Goal: Check status: Check status

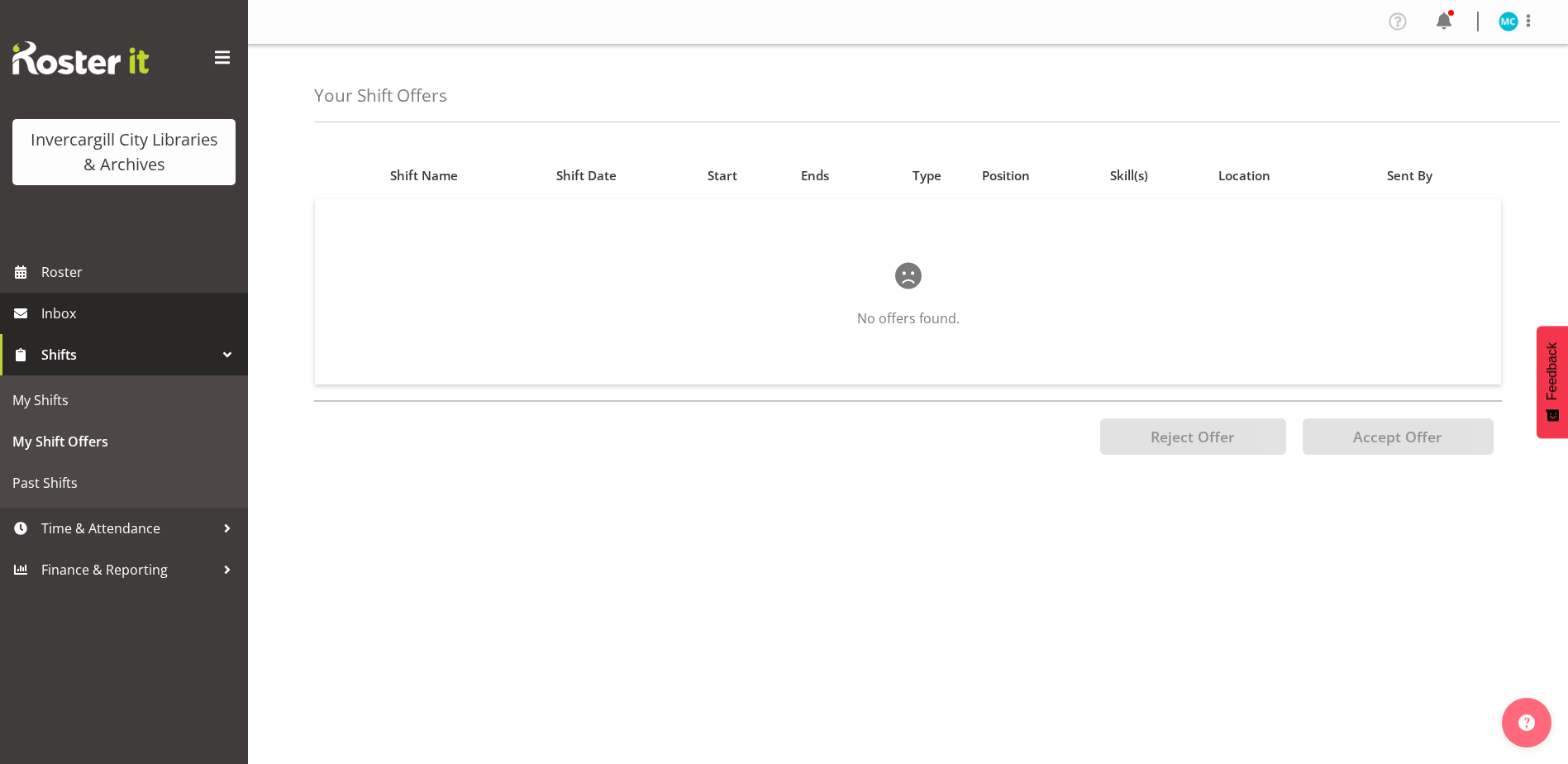
click at [69, 310] on span "Inbox" at bounding box center [140, 314] width 198 height 25
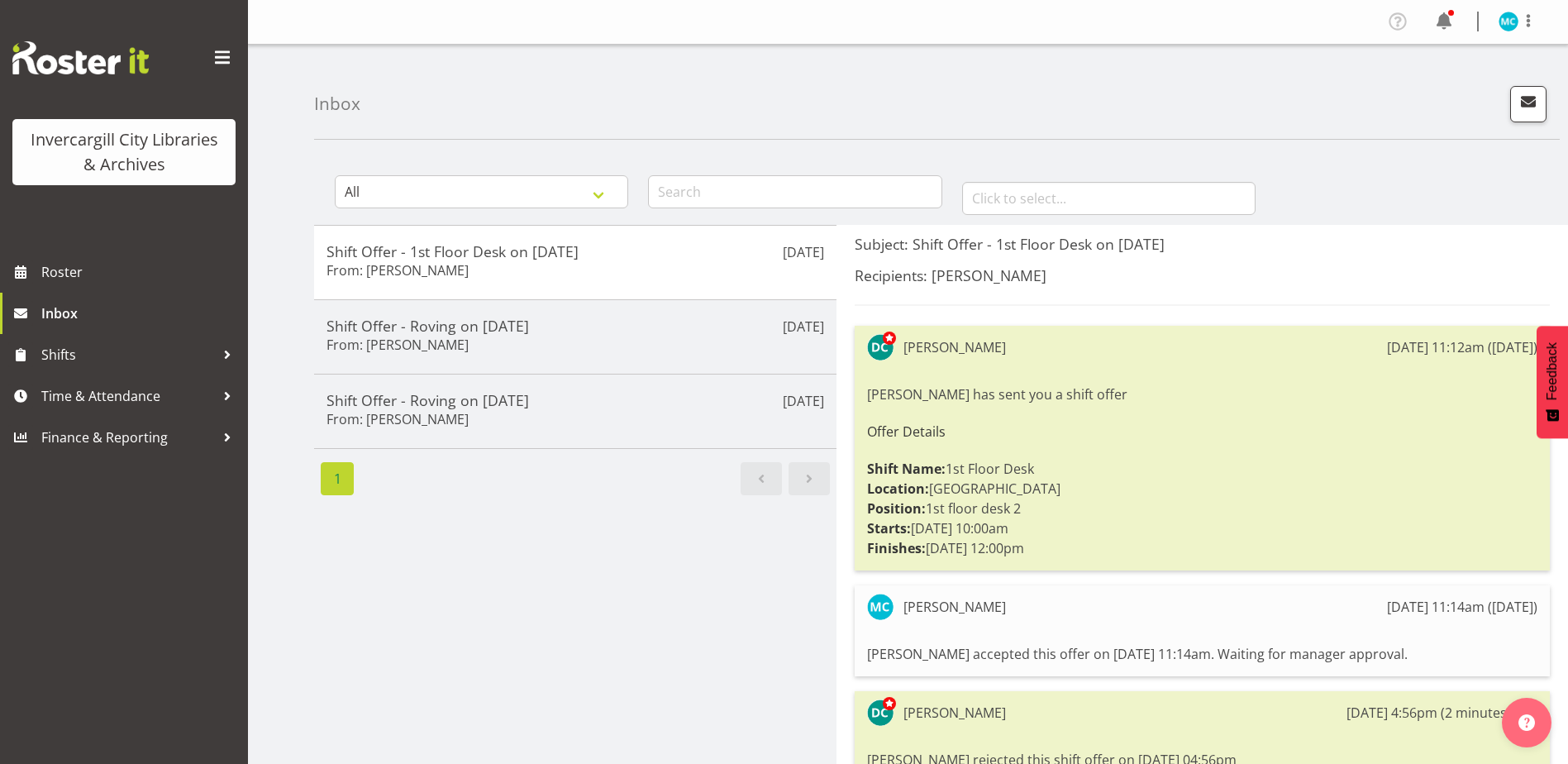
drag, startPoint x: 543, startPoint y: 268, endPoint x: 416, endPoint y: 591, distance: 347.1
click at [416, 591] on div "Sep 18th Shift Offer - 1st Floor Desk on 13/09/25 From: Donald Cunningham Sep 1…" at bounding box center [574, 534] width 522 height 618
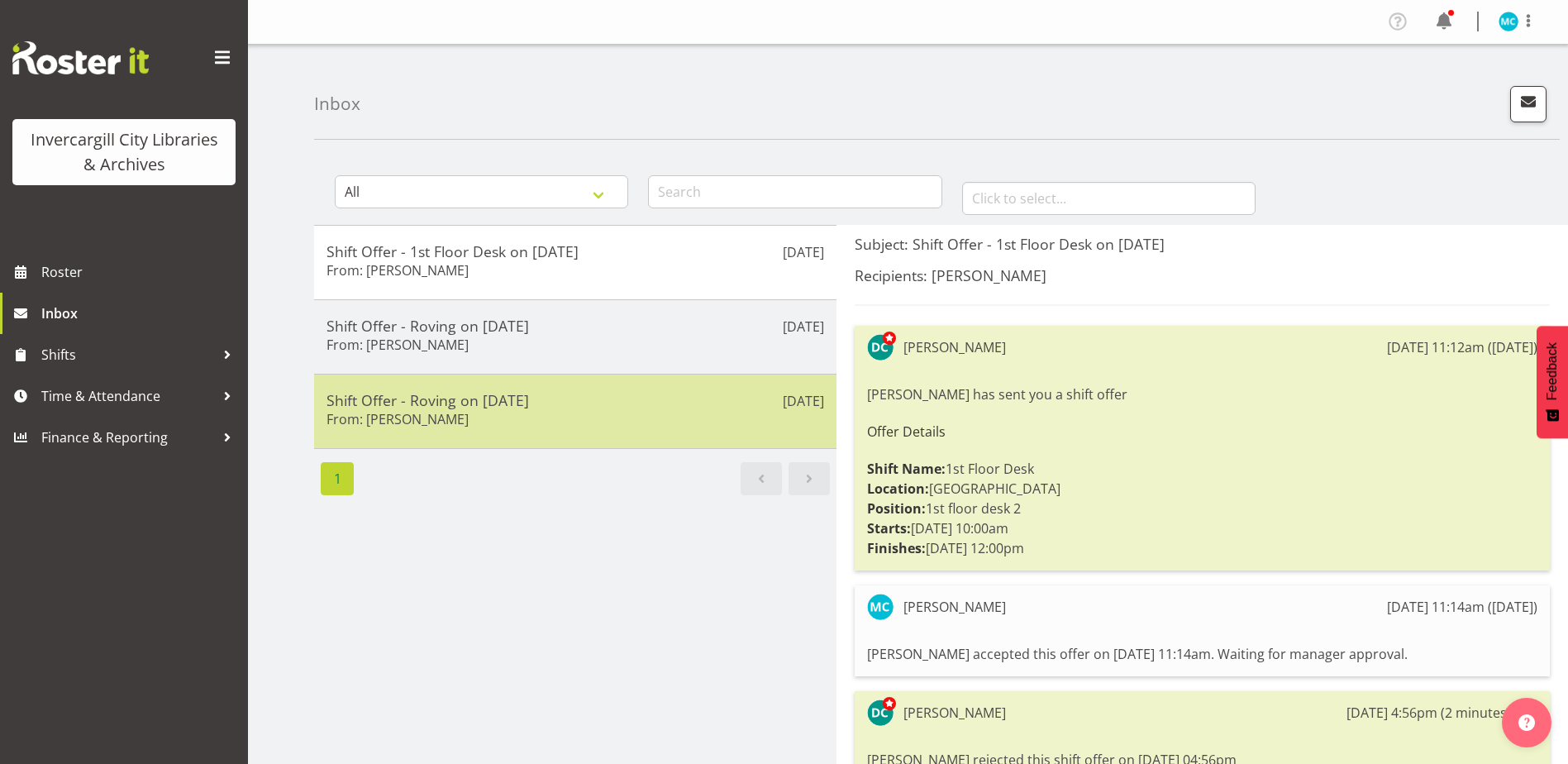
click at [618, 428] on div "Shift Offer - Roving on 13/09/25 From: Donald Cunningham" at bounding box center [574, 411] width 497 height 41
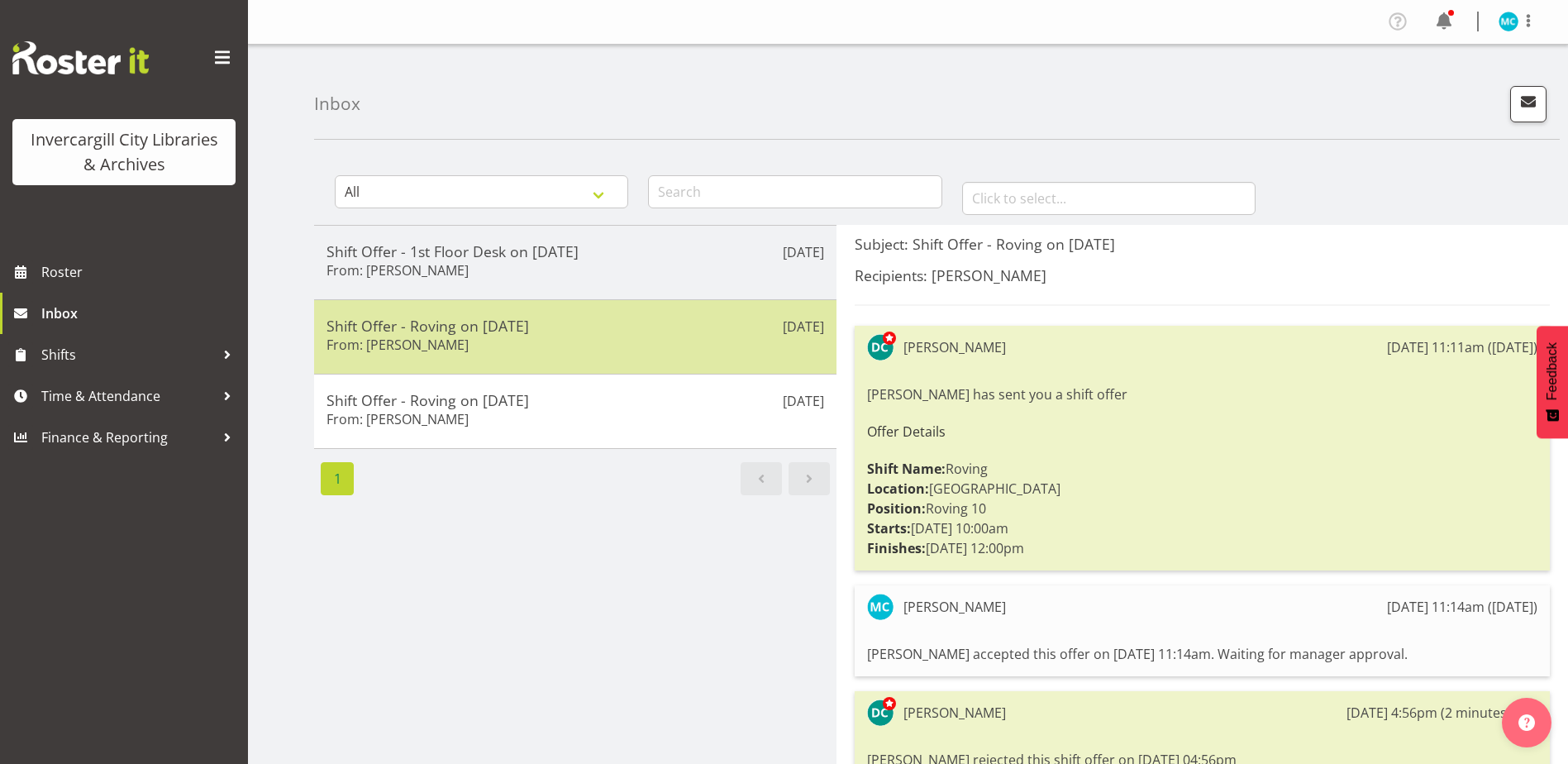
click at [619, 353] on div "Shift Offer - Roving on 13/09/25 From: Donald Cunningham" at bounding box center [574, 337] width 497 height 41
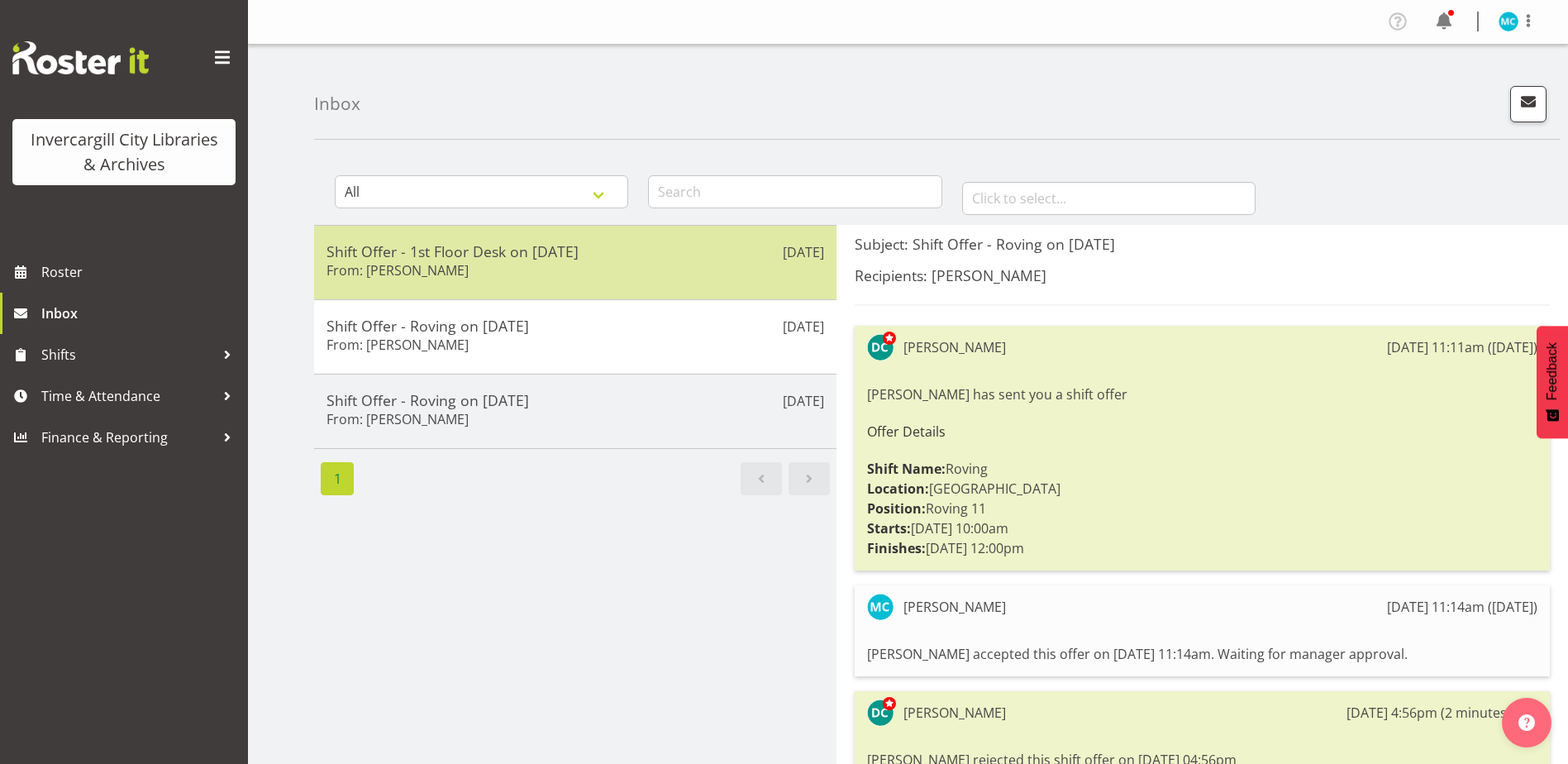
click at [620, 284] on div "Sep 18th Shift Offer - 1st Floor Desk on 13/09/25 From: Donald Cunningham" at bounding box center [574, 262] width 522 height 74
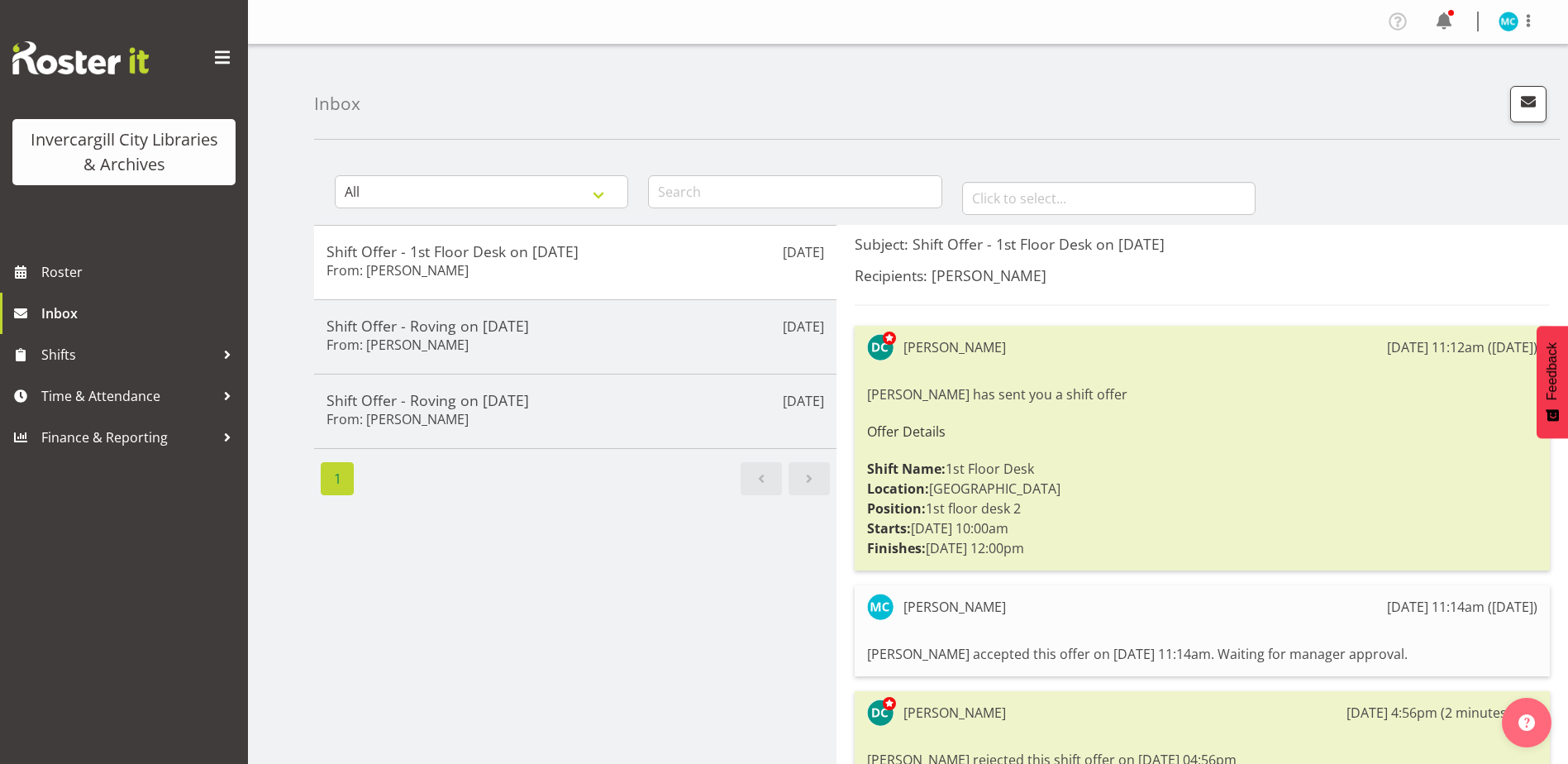
drag, startPoint x: 1416, startPoint y: 460, endPoint x: 703, endPoint y: 592, distance: 725.1
click at [703, 592] on div "Sep 18th Shift Offer - 1st Floor Desk on 13/09/25 From: Donald Cunningham Sep 1…" at bounding box center [574, 534] width 522 height 618
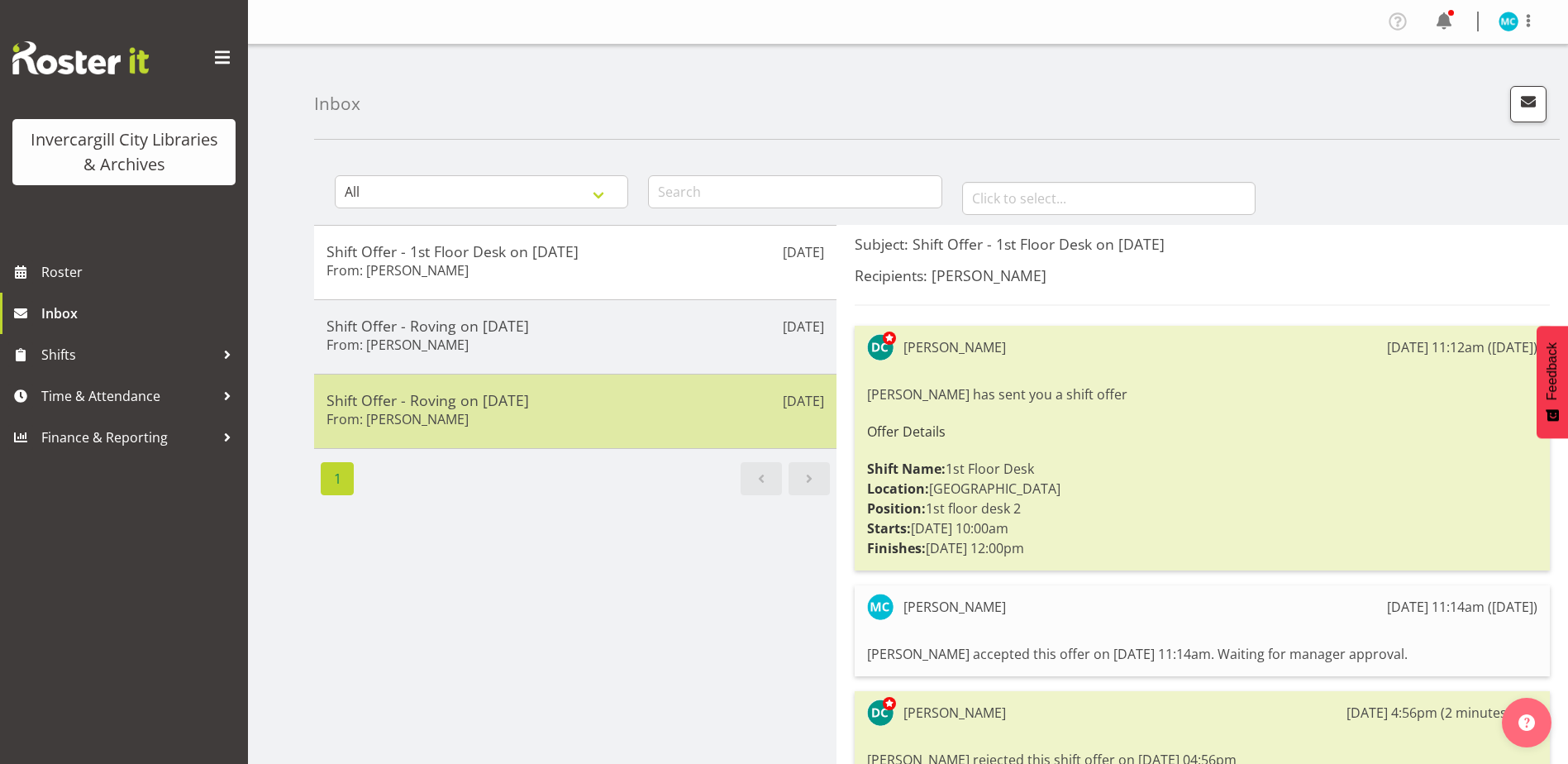
drag, startPoint x: 442, startPoint y: 435, endPoint x: 778, endPoint y: 440, distance: 336.0
click at [692, 412] on div "Sep 18th Shift Offer - Roving on 13/09/25 From: Donald Cunningham" at bounding box center [574, 411] width 522 height 75
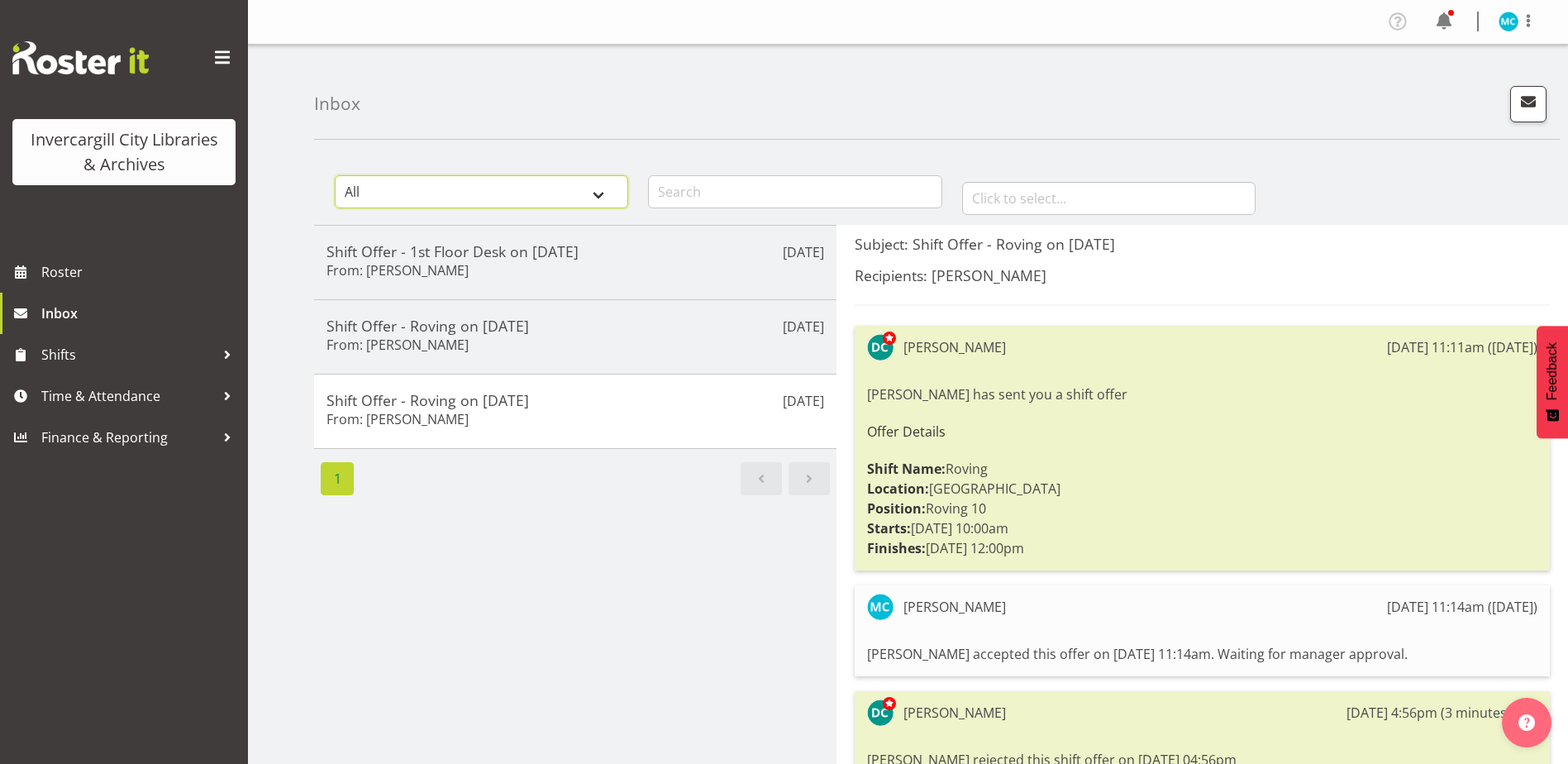
click at [603, 194] on select "All General Shift Offers Shift Swap Offers Leave Requests" at bounding box center [482, 192] width 294 height 33
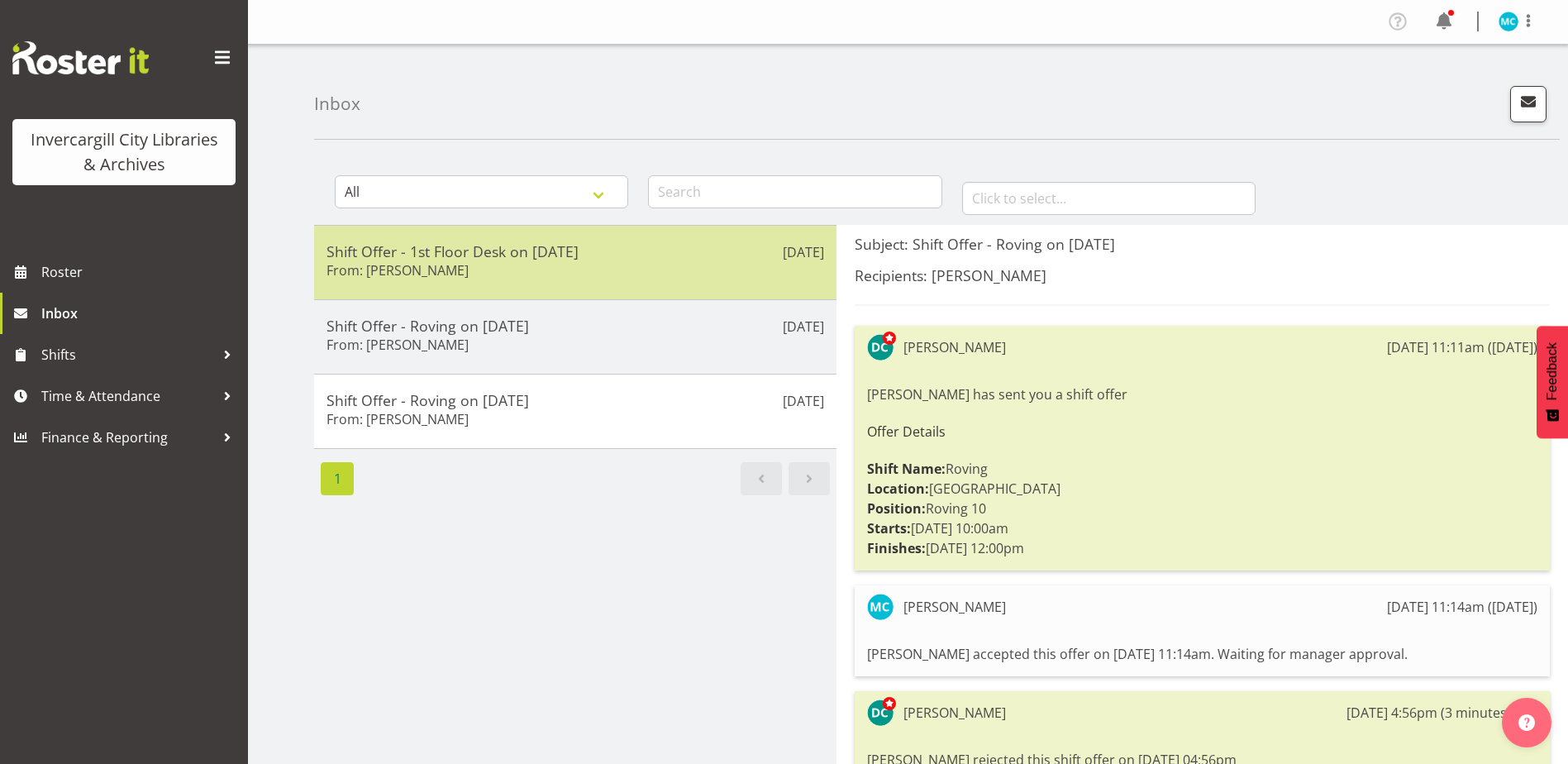
click at [570, 273] on div "Shift Offer - 1st Floor Desk on 13/09/25 From: Donald Cunningham" at bounding box center [574, 263] width 497 height 41
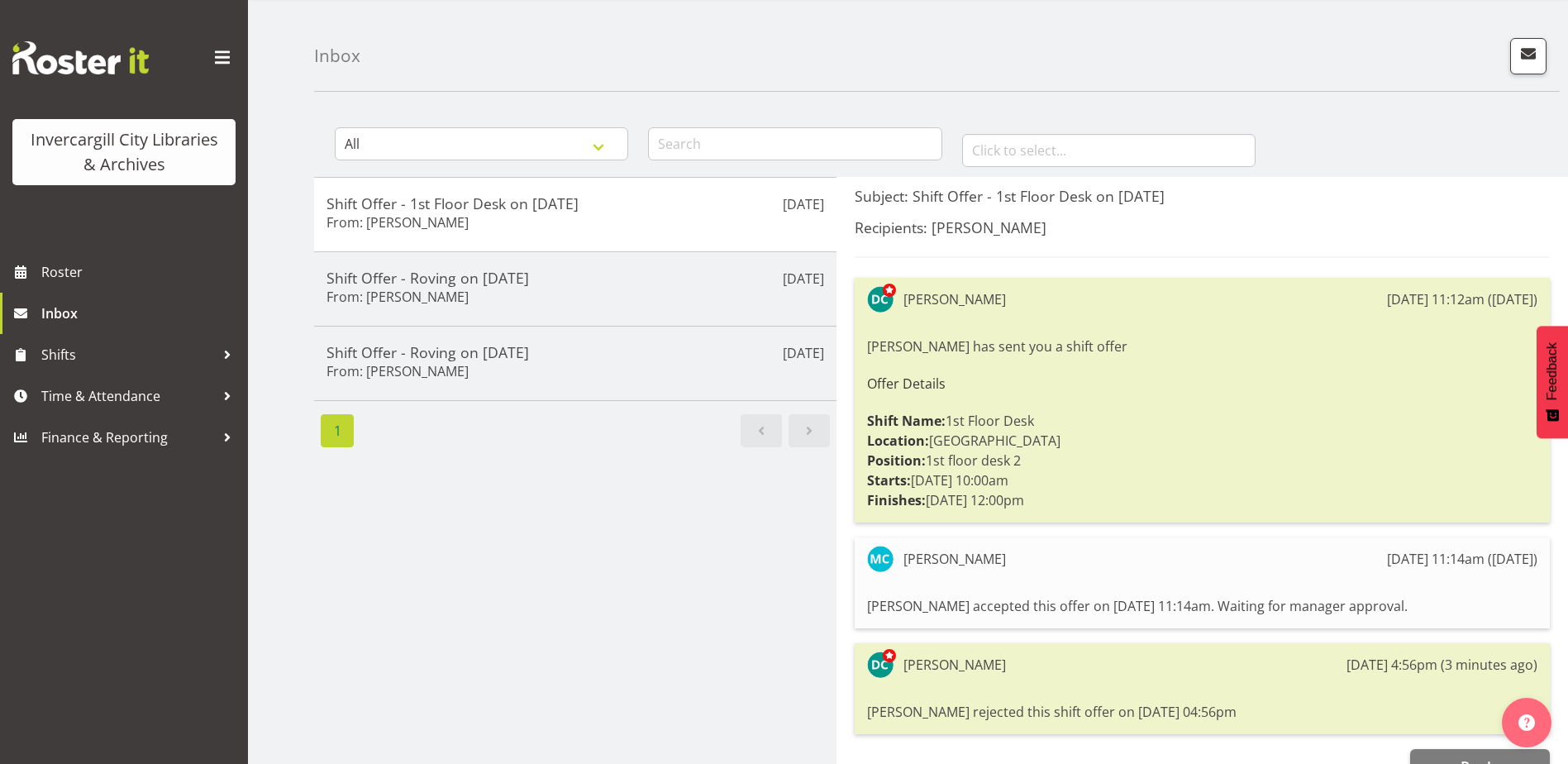
scroll to position [92, 0]
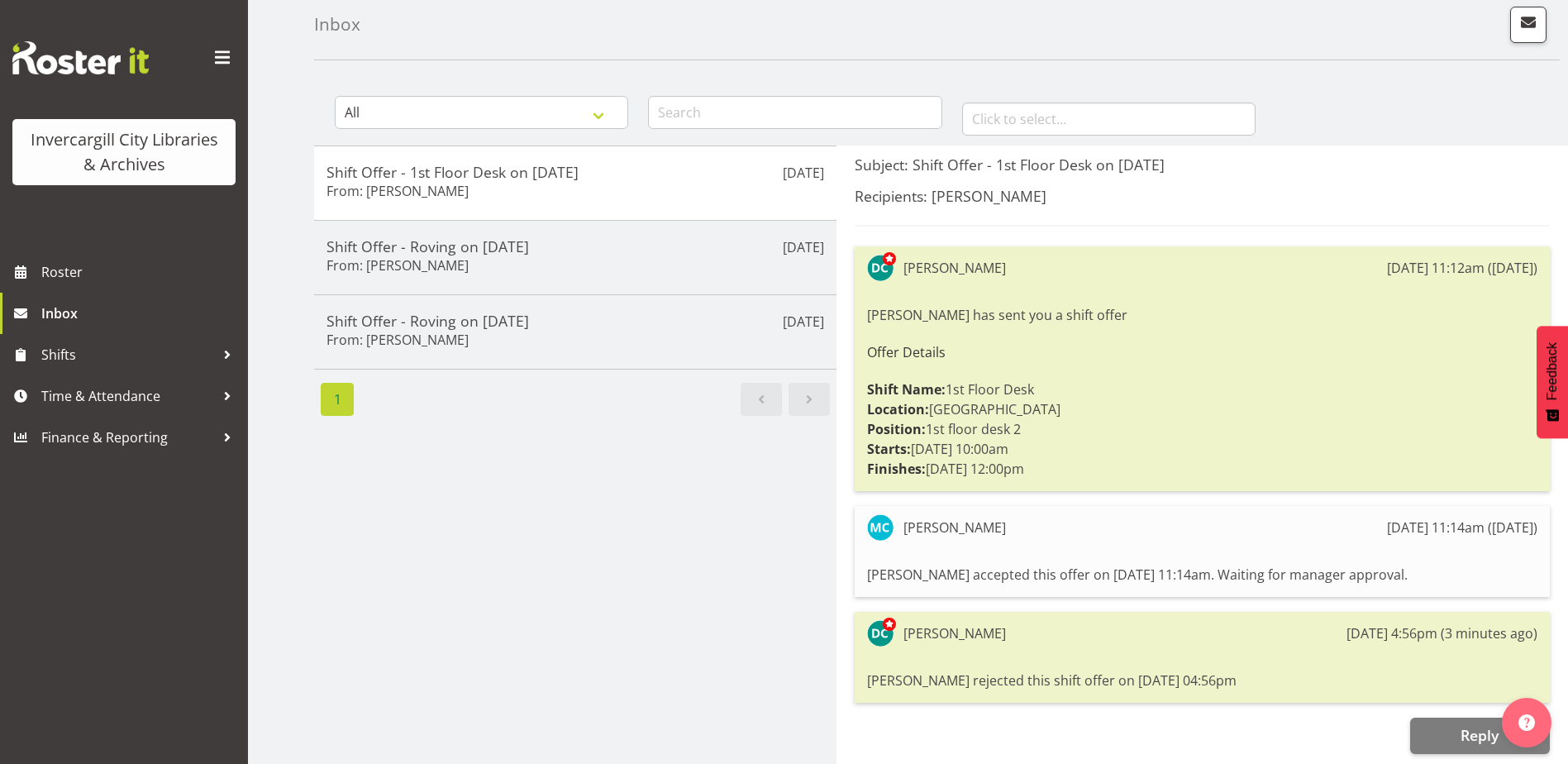
drag, startPoint x: 371, startPoint y: 181, endPoint x: 318, endPoint y: 605, distance: 427.3
click at [318, 605] on div "Sep 18th Shift Offer - 1st Floor Desk on 13/09/25 From: Donald Cunningham Sep 1…" at bounding box center [574, 455] width 522 height 618
click at [106, 351] on span "Shifts" at bounding box center [128, 354] width 174 height 25
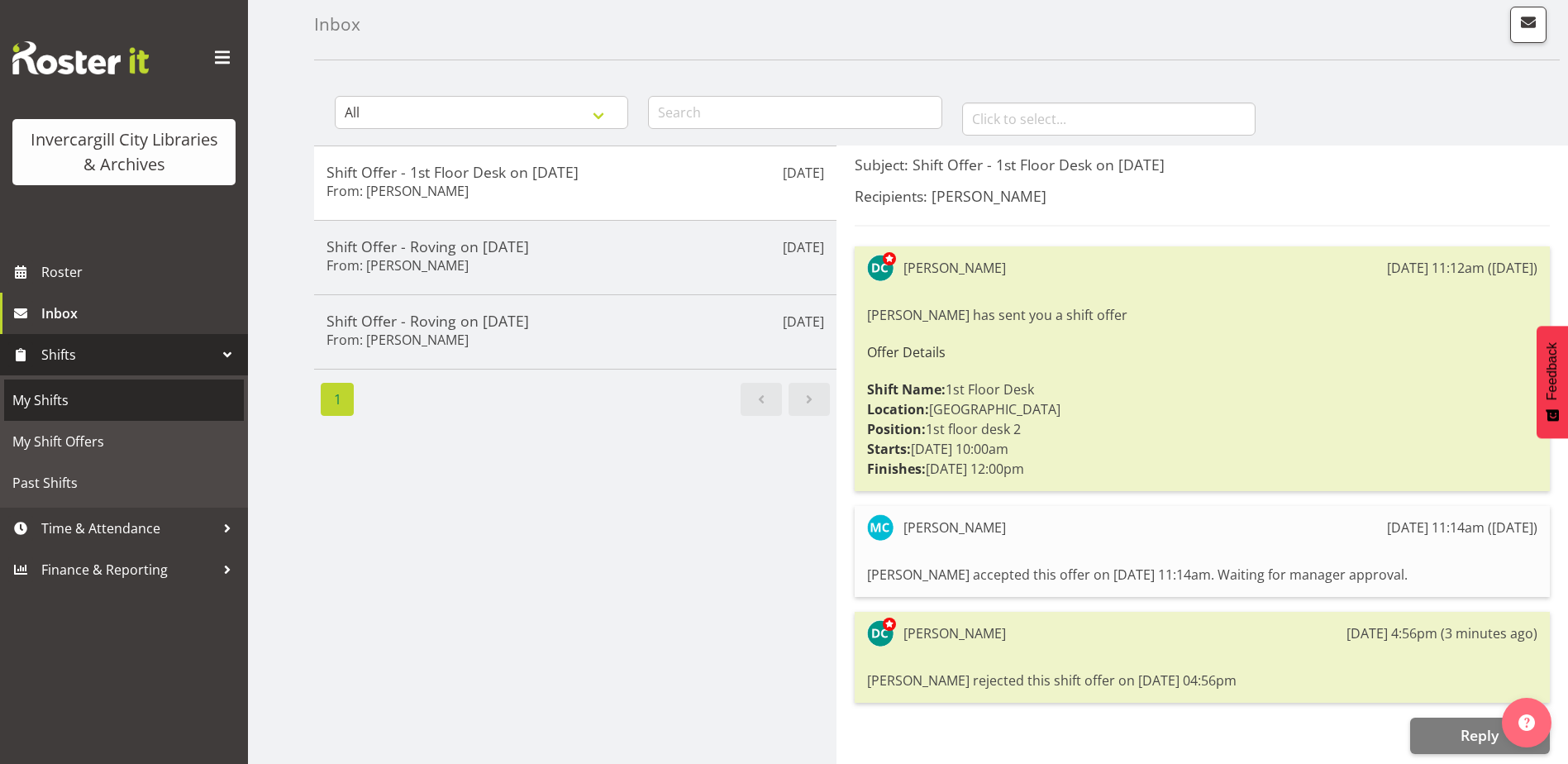
click at [69, 400] on span "My Shifts" at bounding box center [124, 401] width 223 height 25
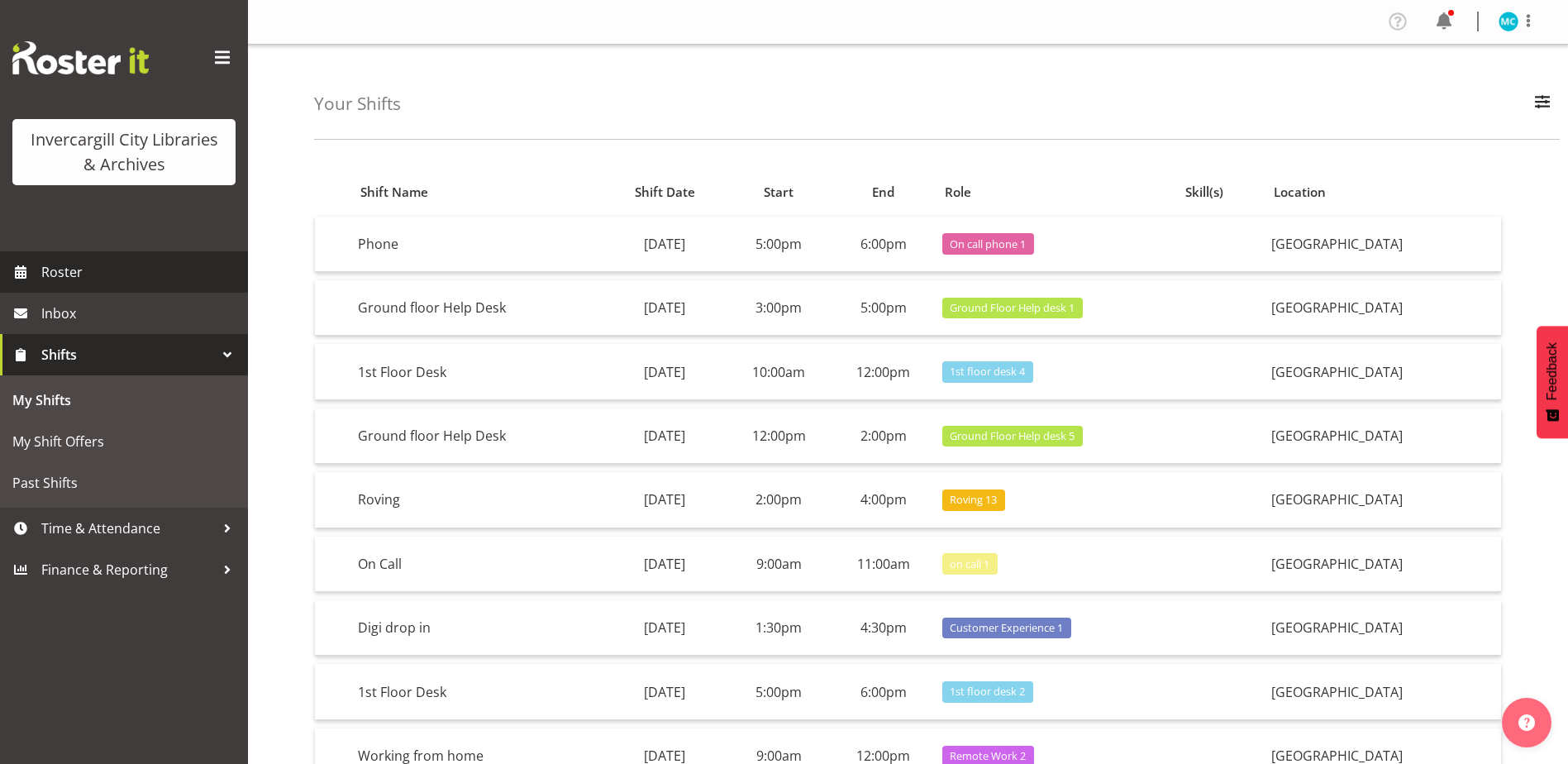
click at [66, 269] on span "Roster" at bounding box center [140, 272] width 198 height 25
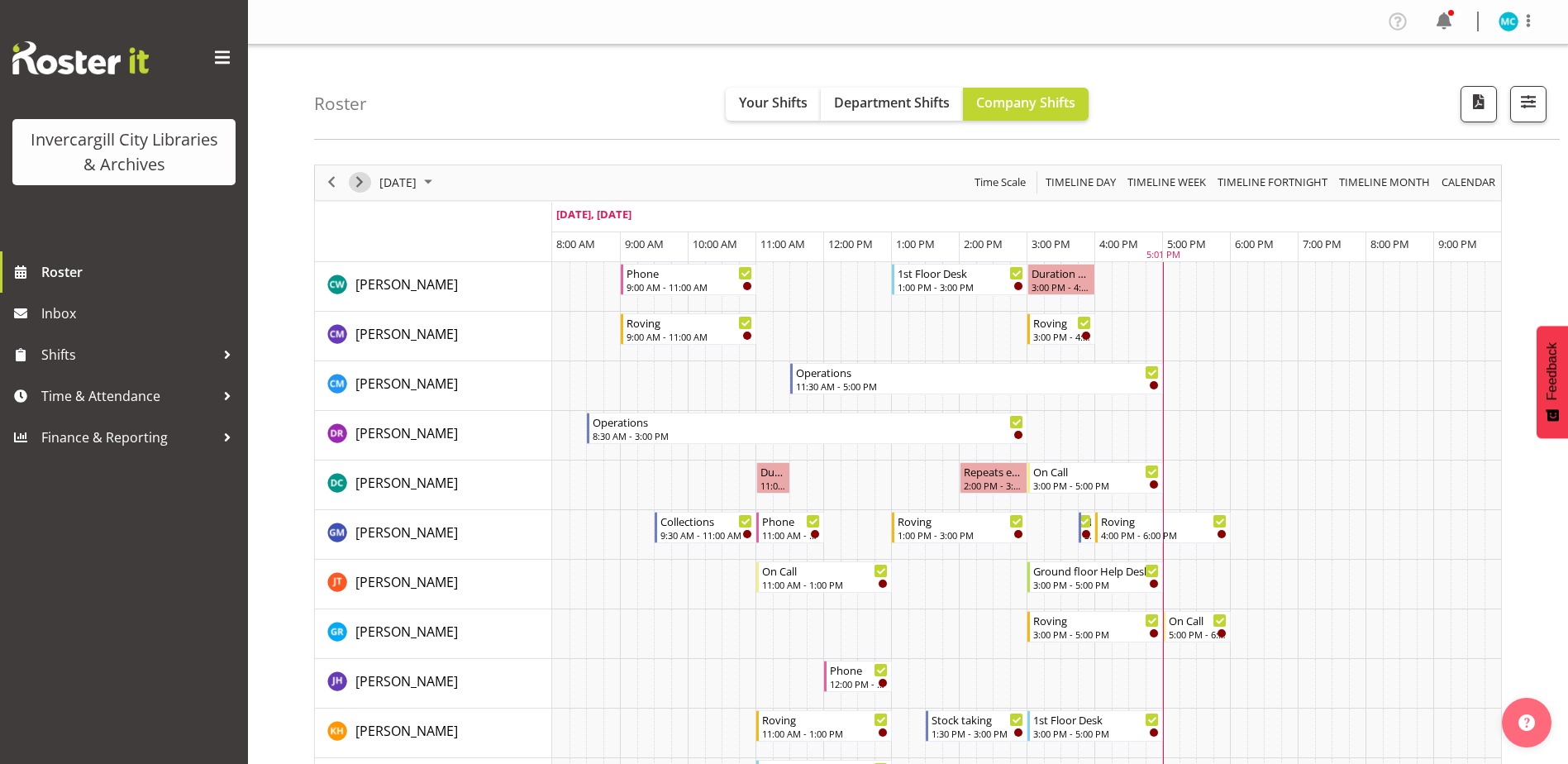
click at [363, 181] on span "Next" at bounding box center [359, 182] width 20 height 20
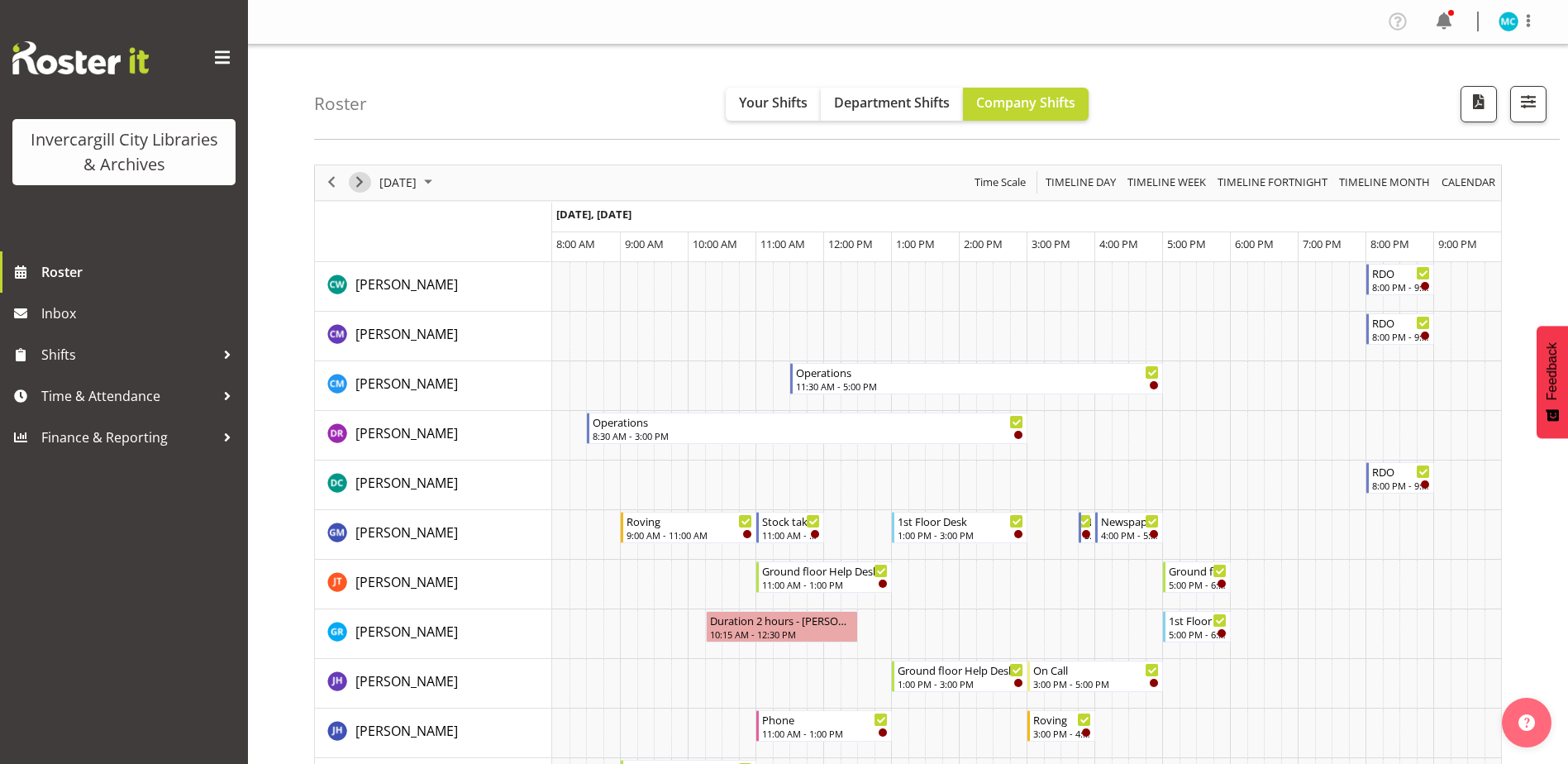
click at [363, 181] on span "Next" at bounding box center [359, 182] width 20 height 20
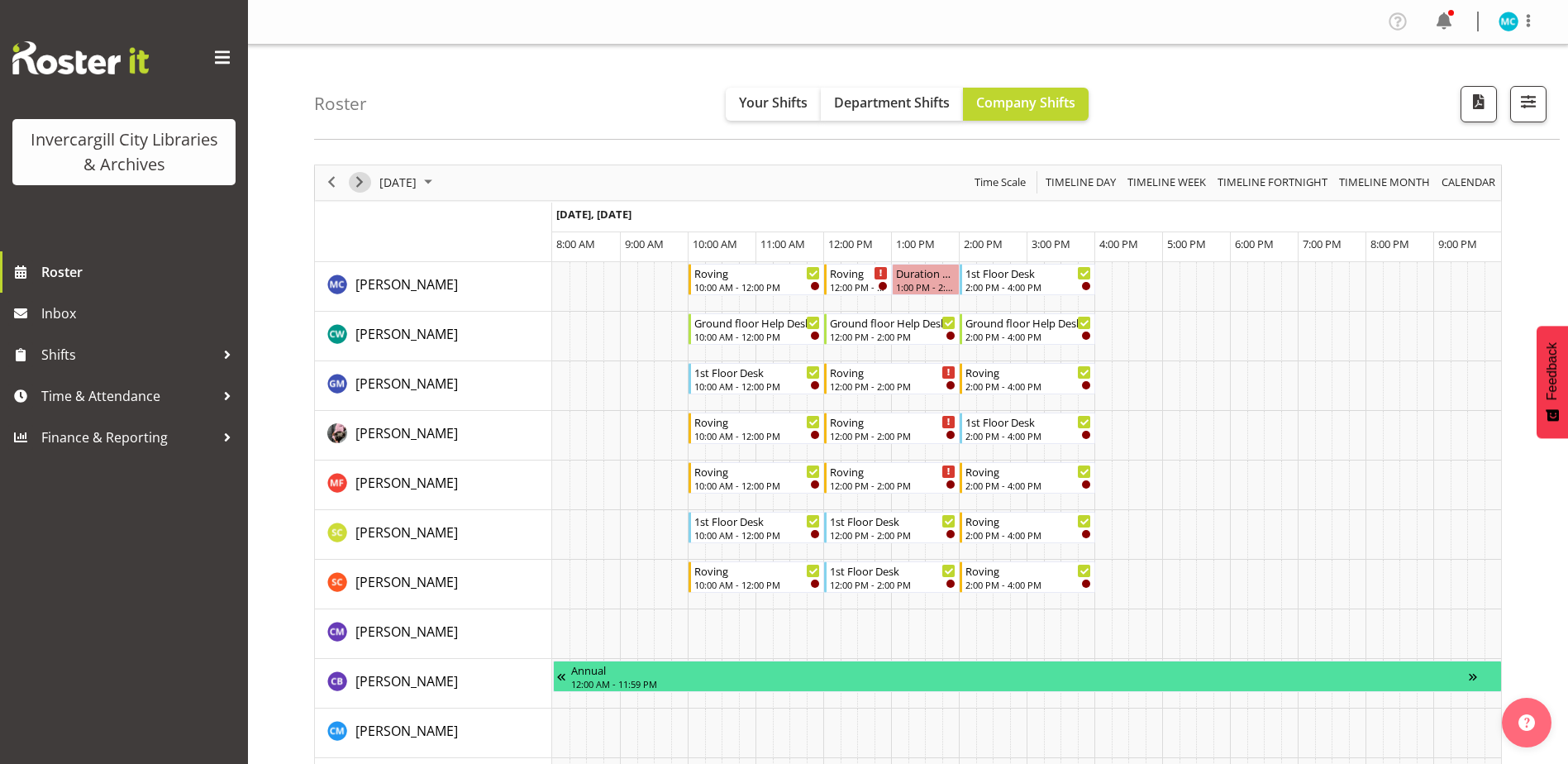
drag, startPoint x: 364, startPoint y: 183, endPoint x: 463, endPoint y: 35, distance: 178.1
click at [364, 183] on span "Next" at bounding box center [359, 182] width 20 height 20
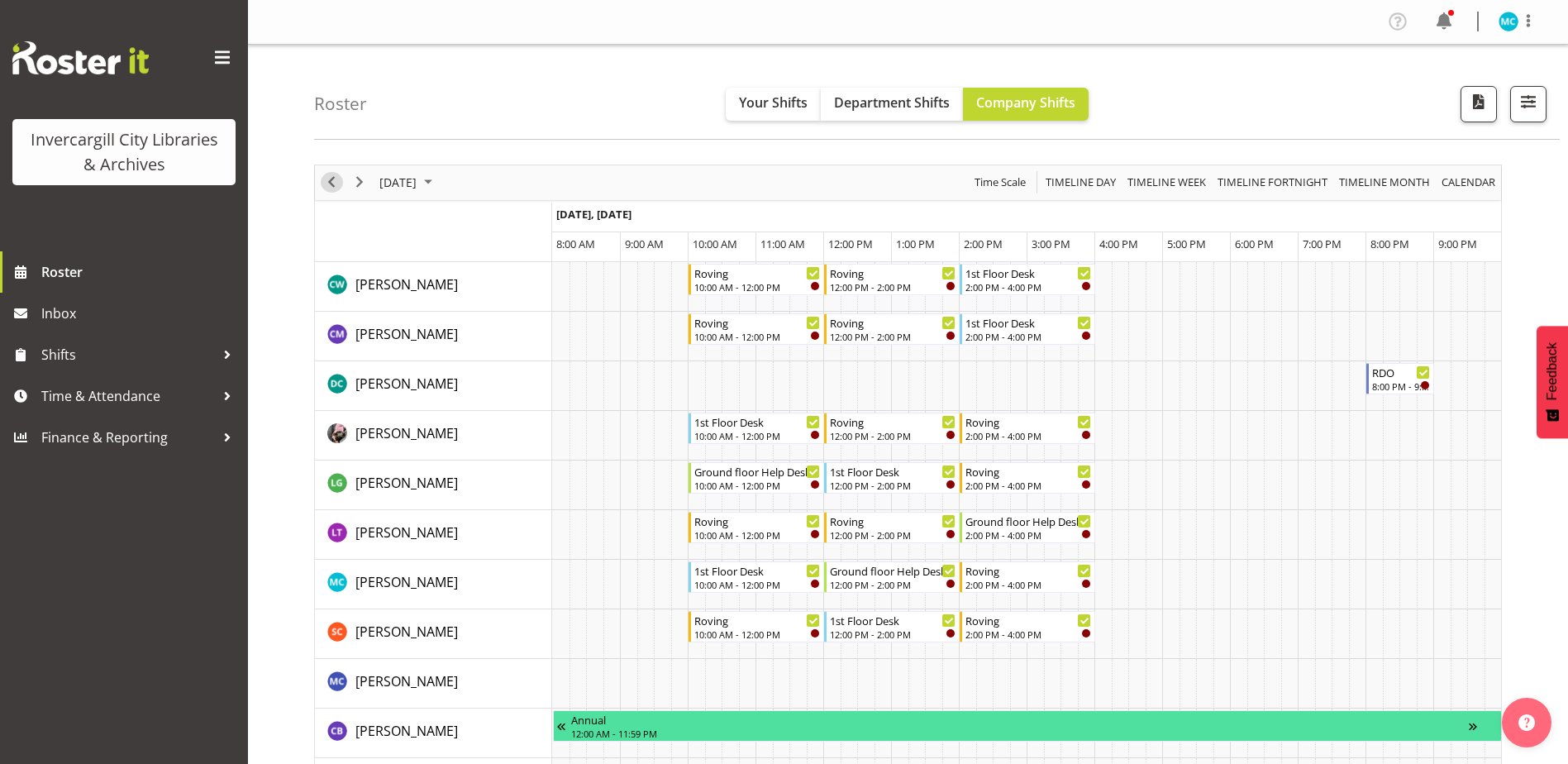
click at [337, 183] on span "Previous" at bounding box center [331, 182] width 20 height 20
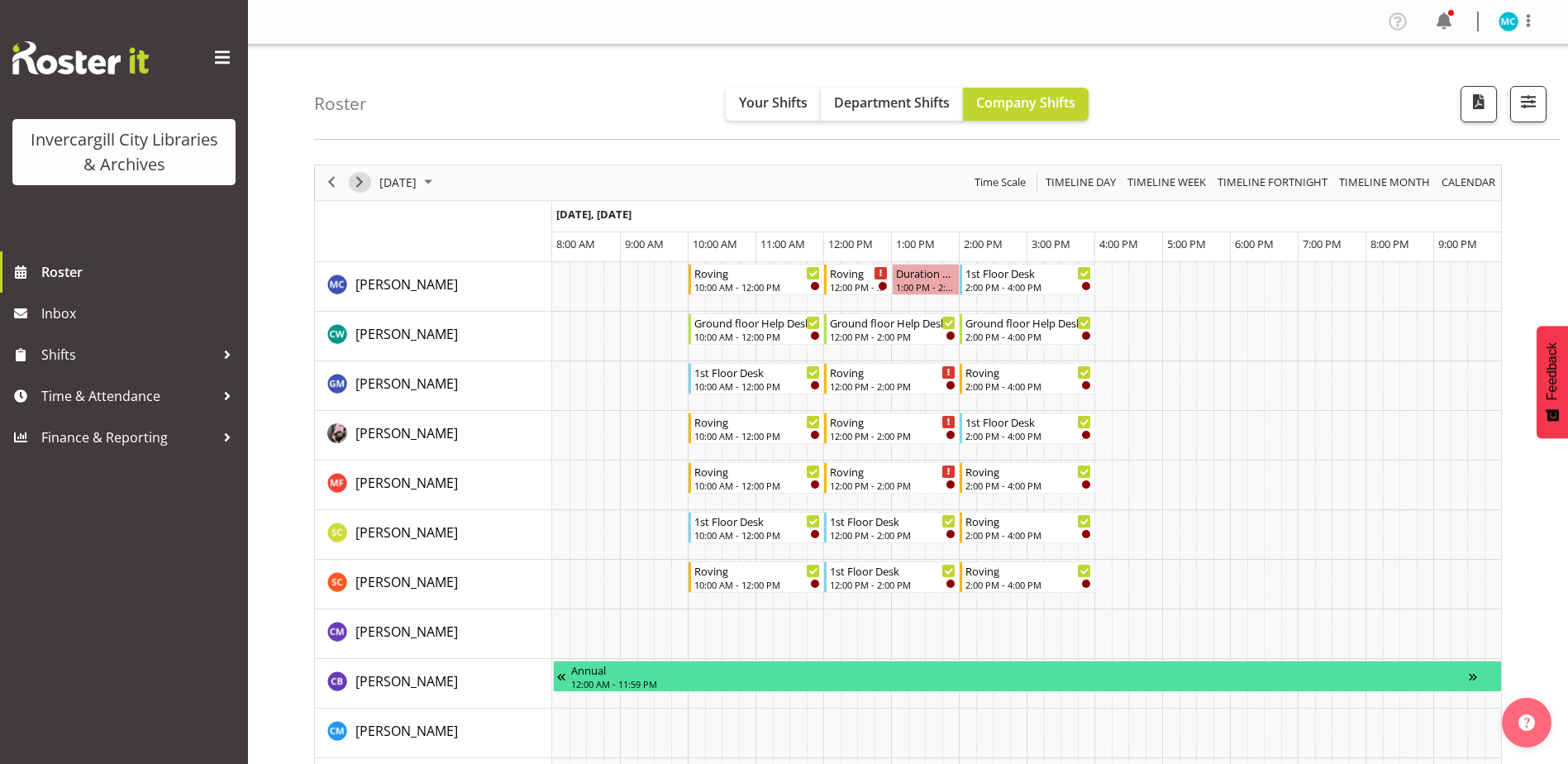
click at [356, 181] on span "Next" at bounding box center [359, 182] width 20 height 20
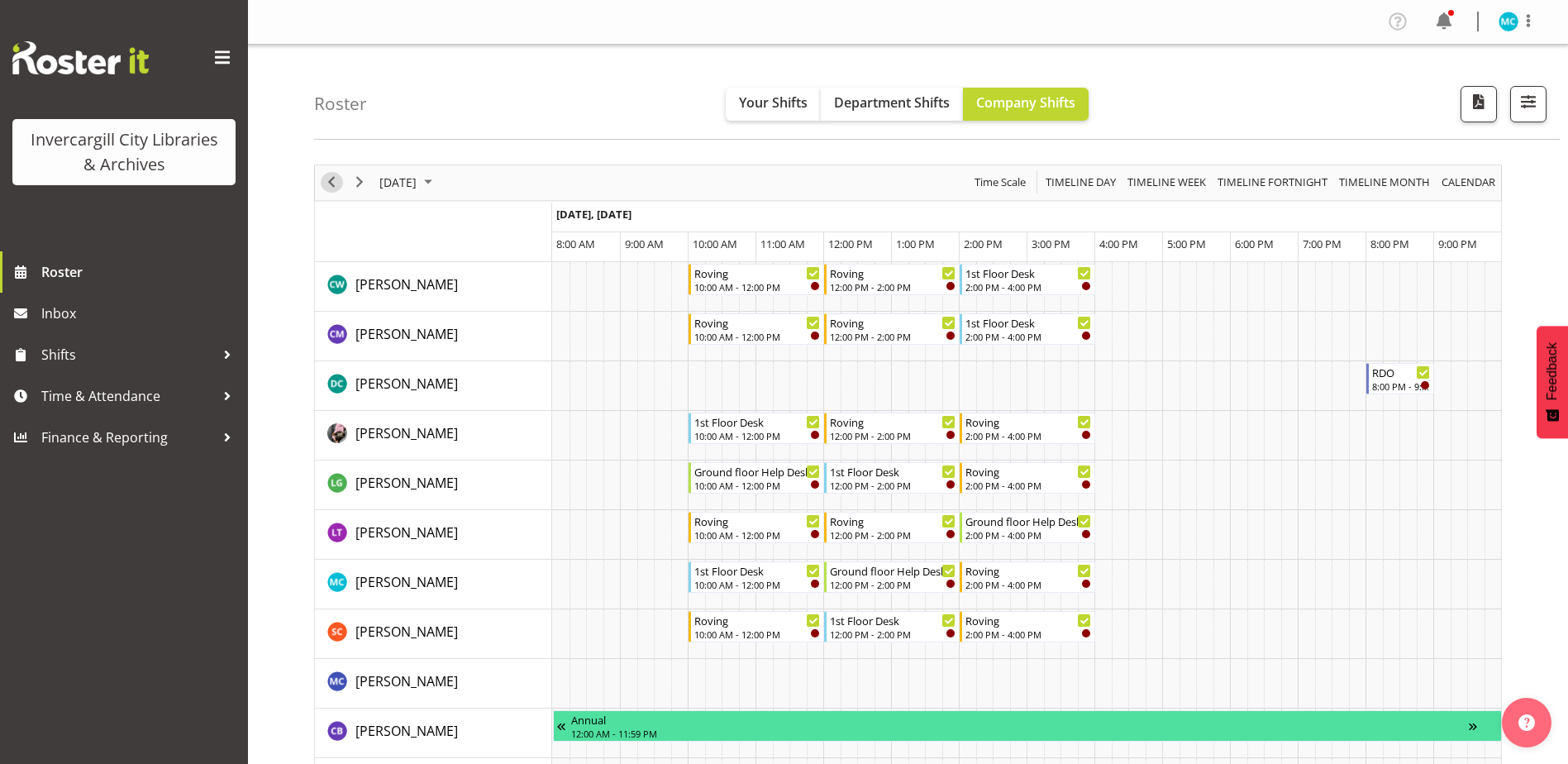
click at [334, 178] on span "Previous" at bounding box center [331, 182] width 20 height 20
